Goal: Navigation & Orientation: Understand site structure

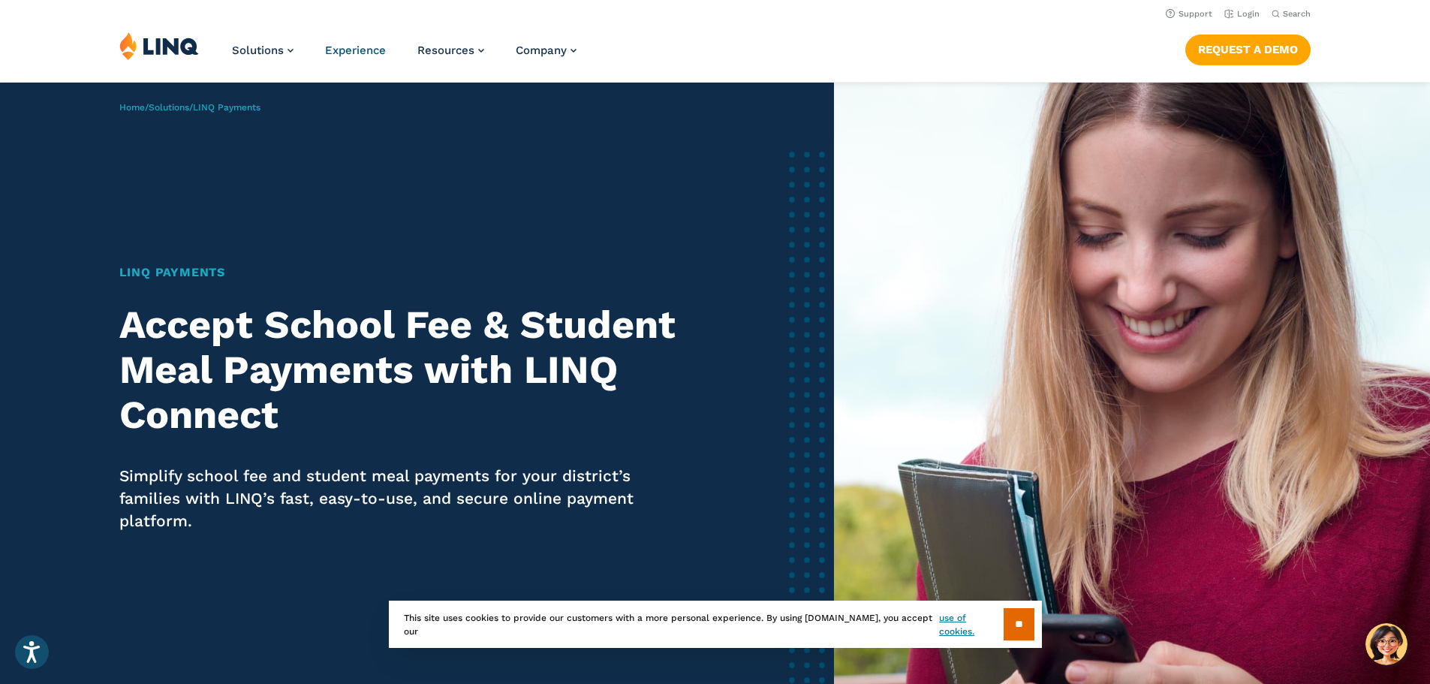
click at [333, 48] on span "Experience" at bounding box center [355, 51] width 61 height 14
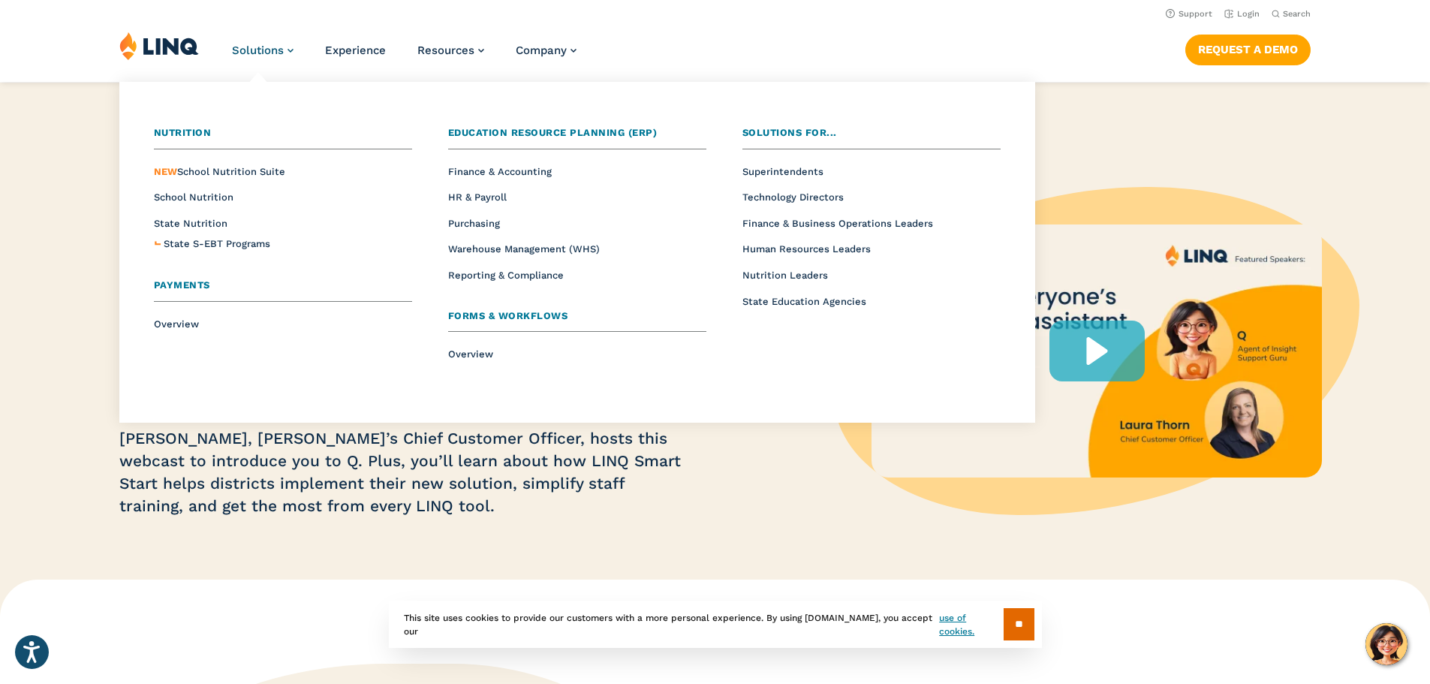
click at [246, 45] on span "Solutions" at bounding box center [258, 51] width 52 height 14
